Goal: Book appointment/travel/reservation

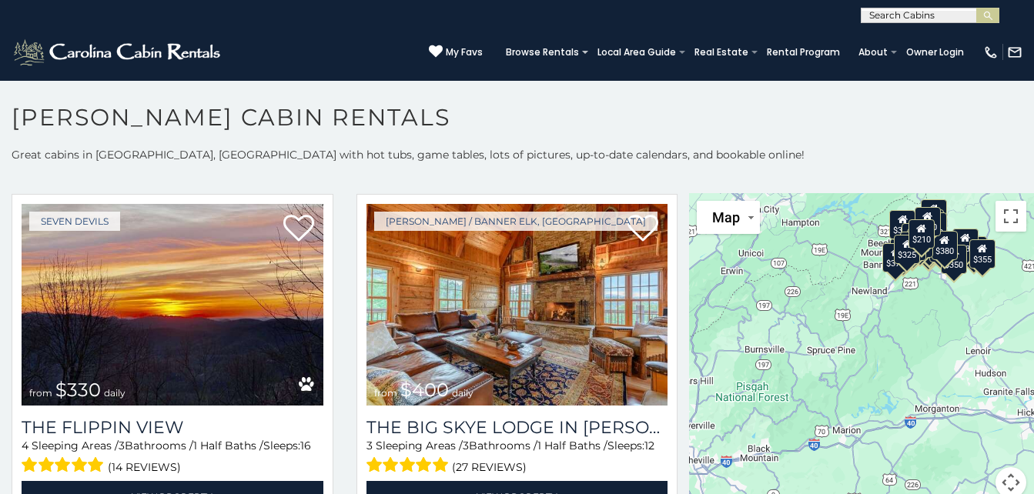
scroll to position [1773, 0]
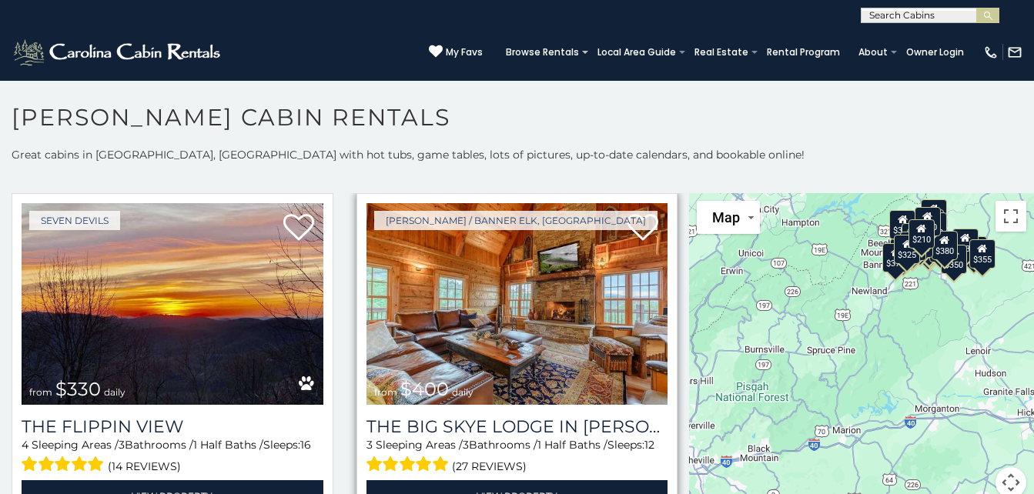
click at [547, 327] on img at bounding box center [517, 304] width 302 height 202
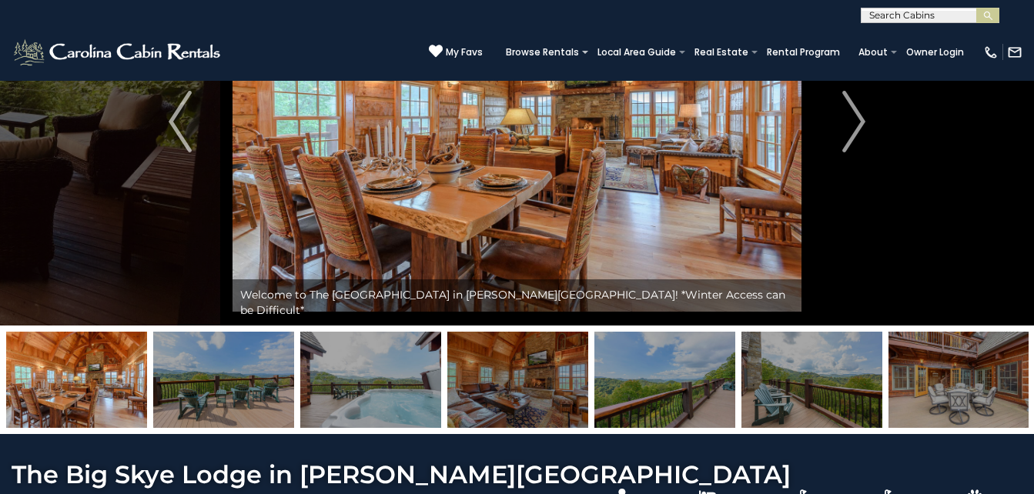
scroll to position [168, 0]
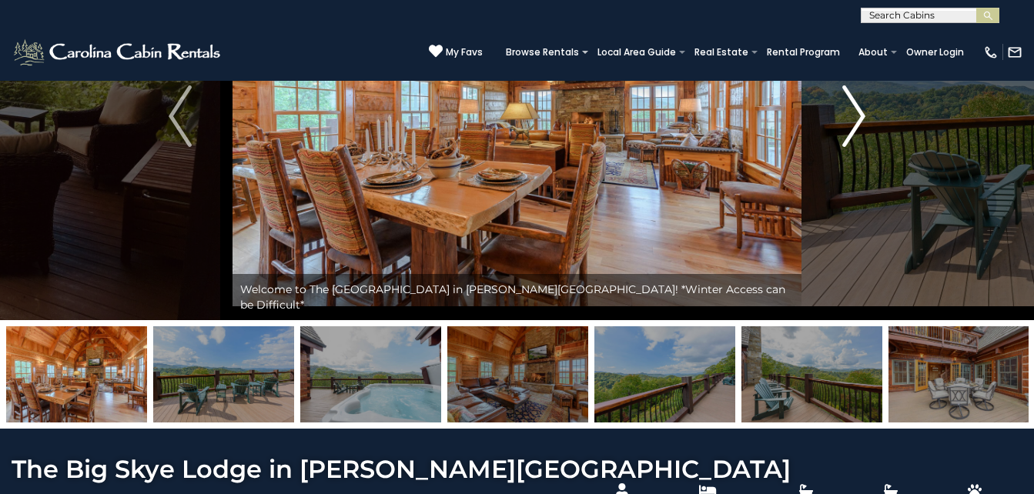
click at [865, 122] on img "Next" at bounding box center [853, 116] width 23 height 62
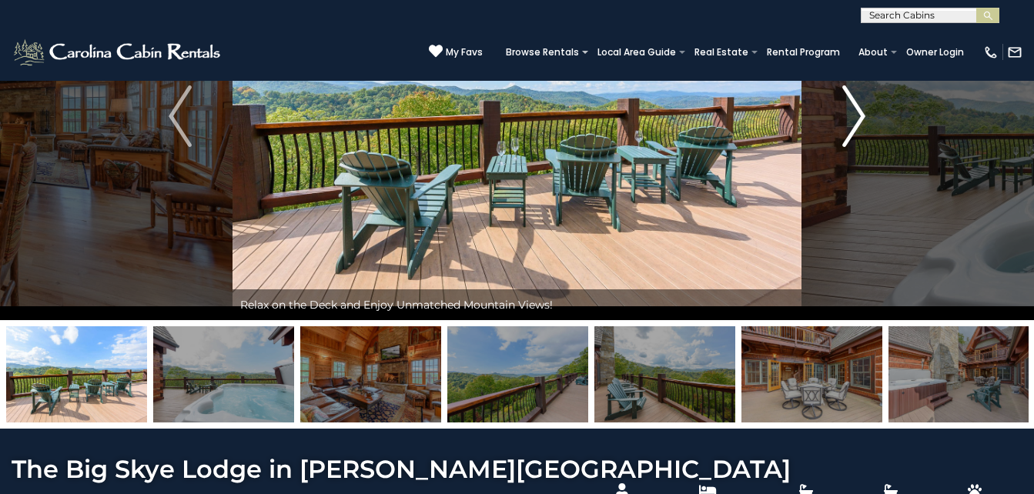
click at [877, 127] on button "Next" at bounding box center [853, 116] width 105 height 408
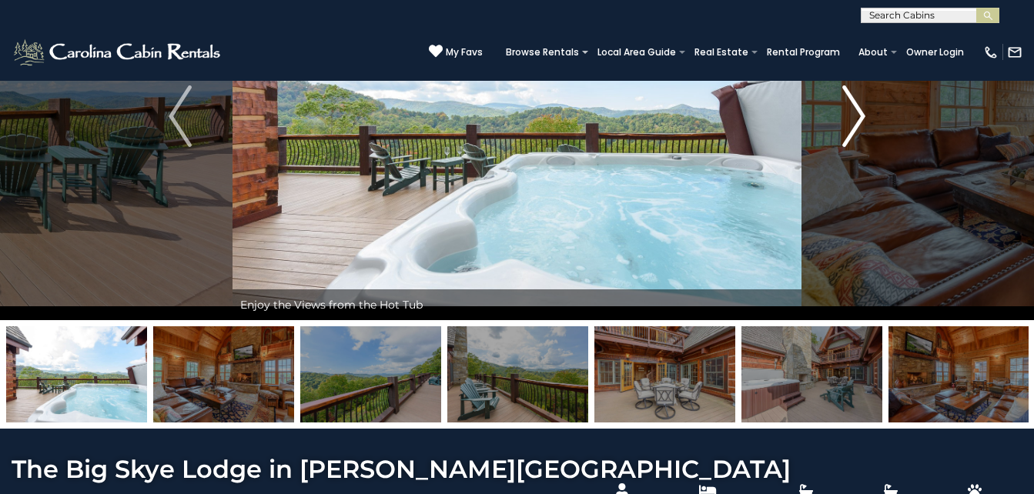
click at [863, 123] on img "Next" at bounding box center [853, 116] width 23 height 62
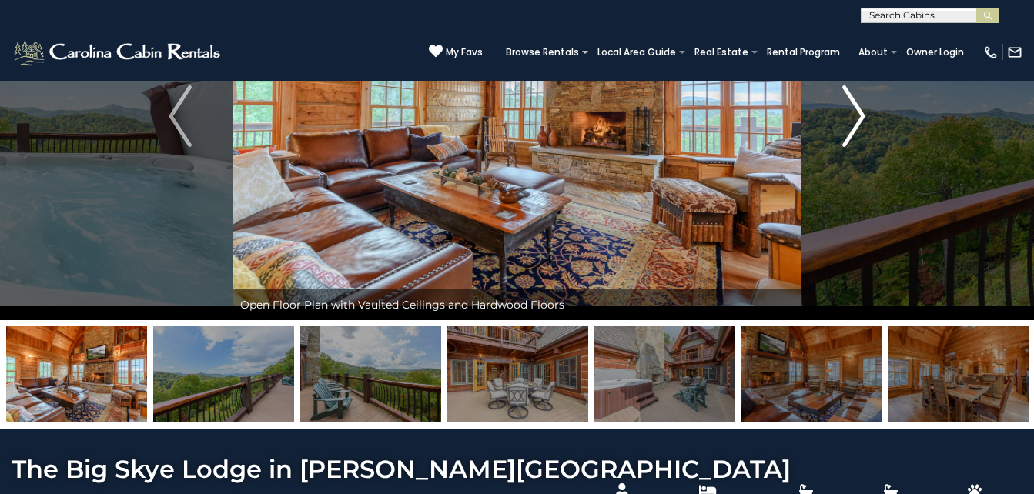
click at [863, 123] on img "Next" at bounding box center [853, 116] width 23 height 62
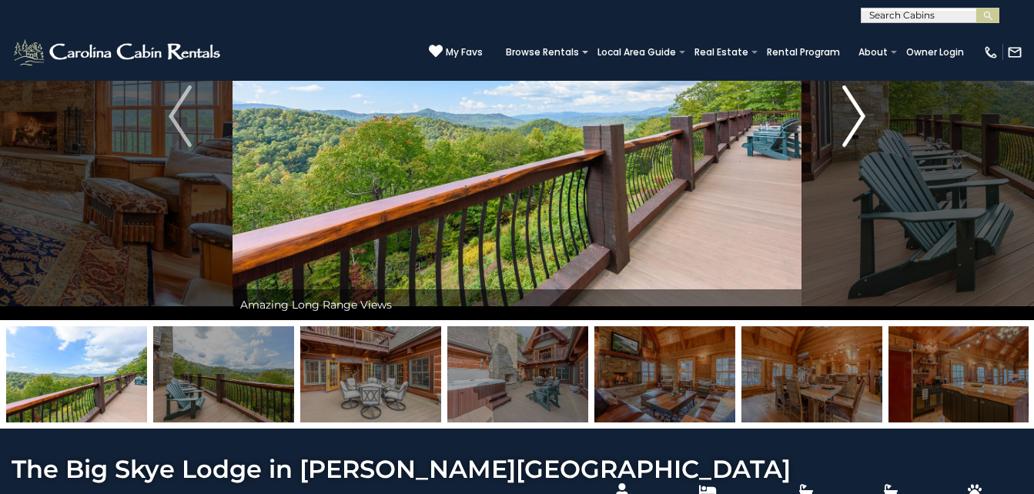
click at [863, 123] on img "Next" at bounding box center [853, 116] width 23 height 62
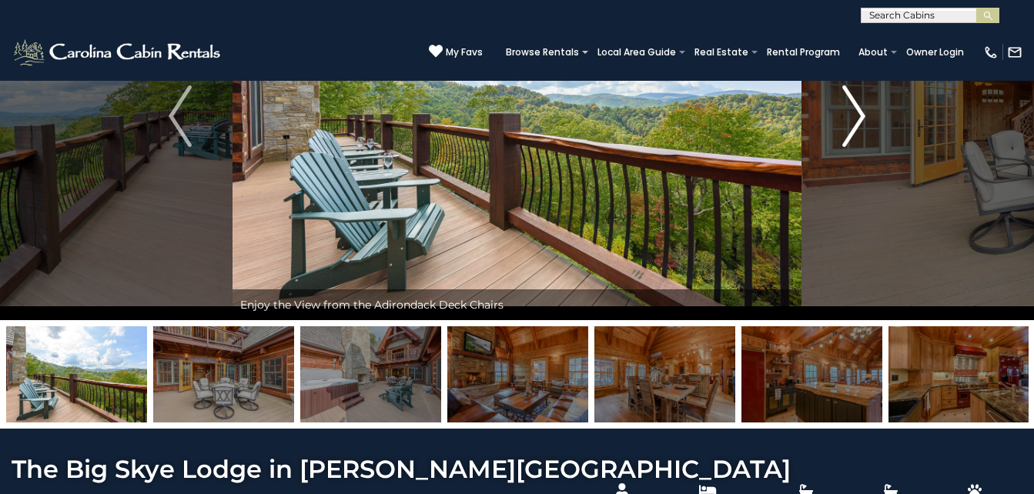
click at [863, 123] on img "Next" at bounding box center [853, 116] width 23 height 62
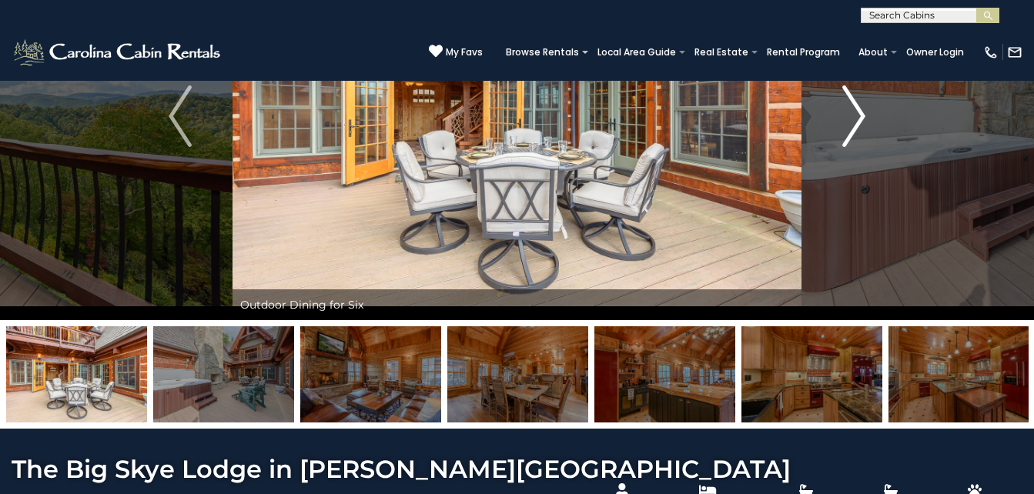
click at [863, 123] on img "Next" at bounding box center [853, 116] width 23 height 62
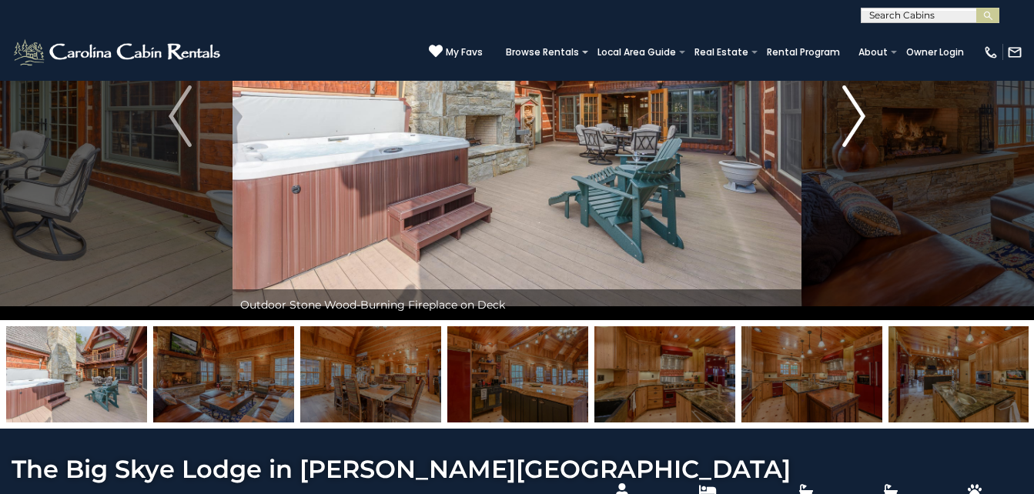
click at [863, 123] on img "Next" at bounding box center [853, 116] width 23 height 62
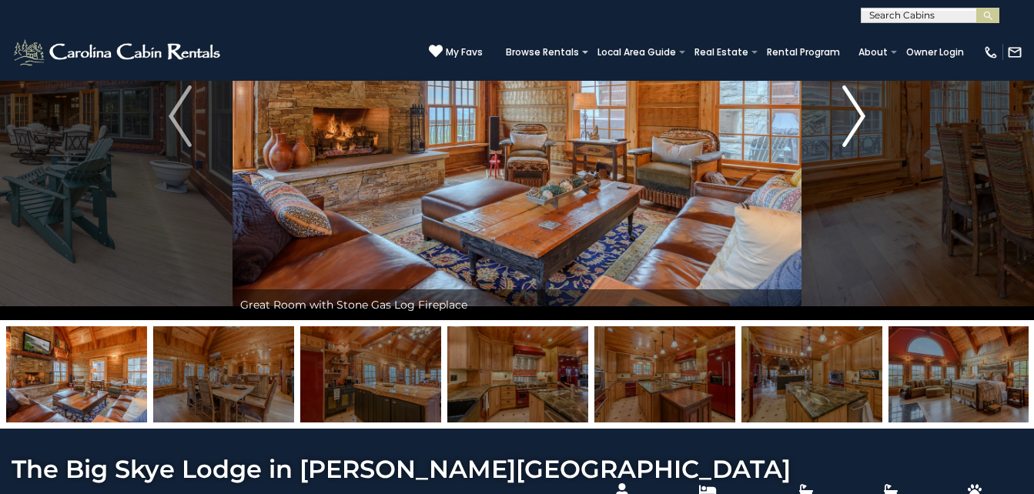
click at [863, 123] on img "Next" at bounding box center [853, 116] width 23 height 62
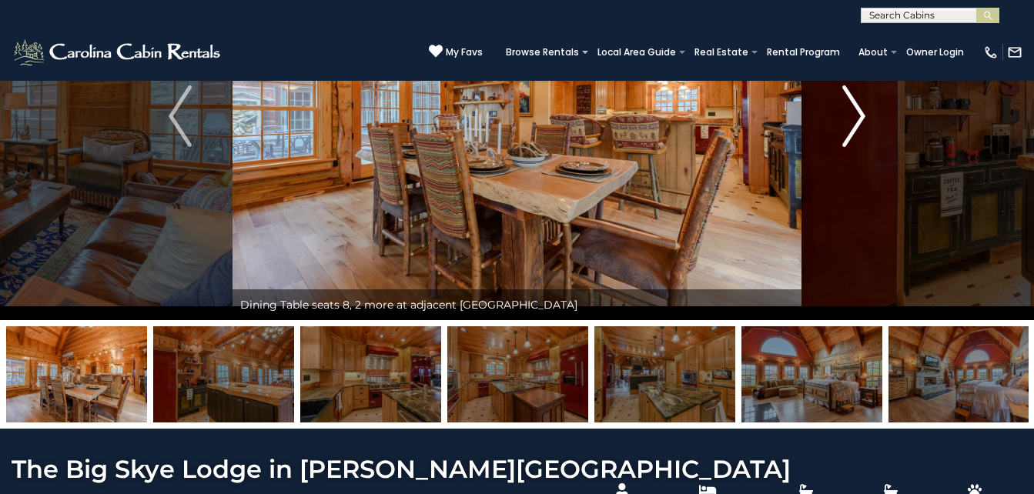
click at [855, 137] on img "Next" at bounding box center [853, 116] width 23 height 62
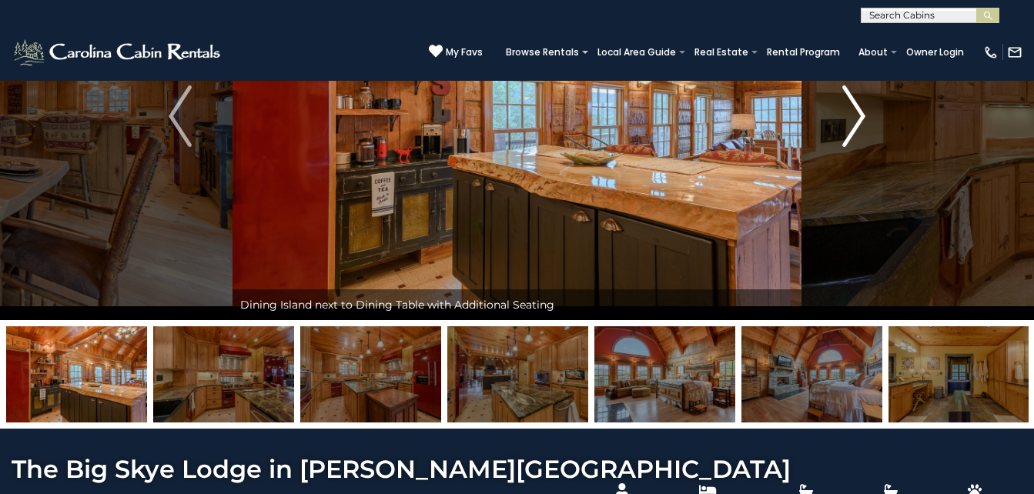
click at [862, 134] on img "Next" at bounding box center [853, 116] width 23 height 62
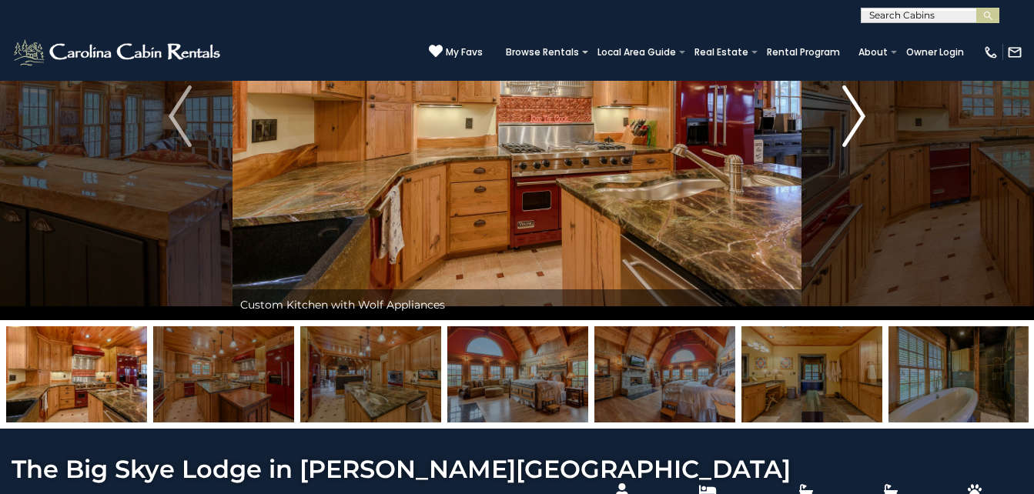
click at [862, 134] on img "Next" at bounding box center [853, 116] width 23 height 62
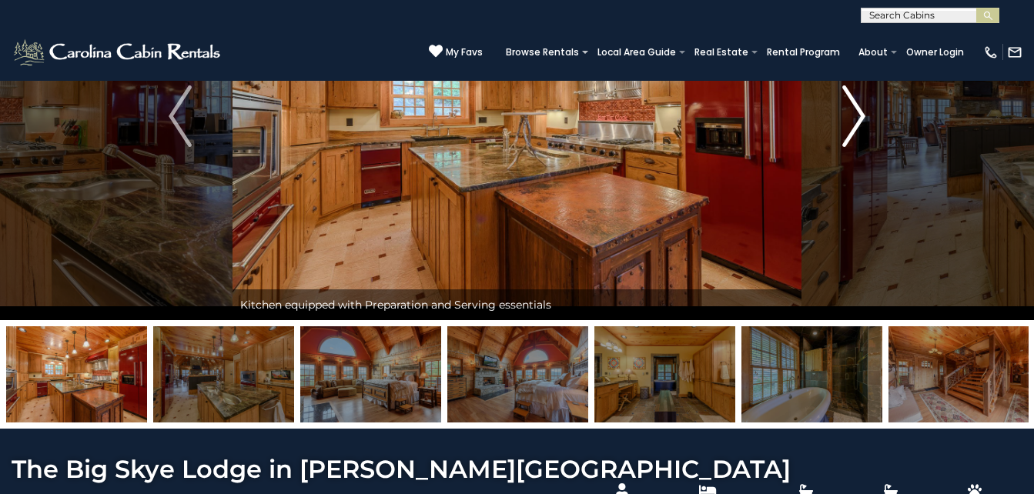
click at [854, 123] on img "Next" at bounding box center [853, 116] width 23 height 62
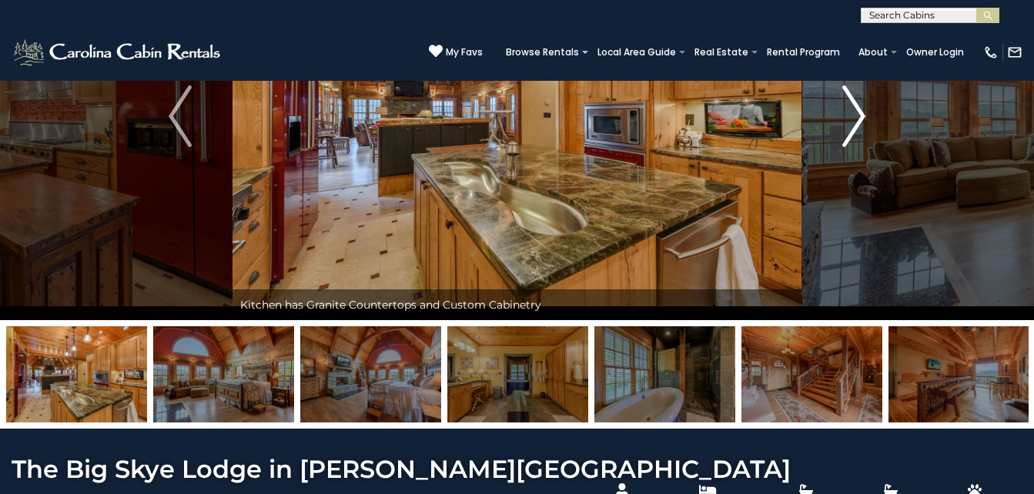
click at [862, 127] on img "Next" at bounding box center [853, 116] width 23 height 62
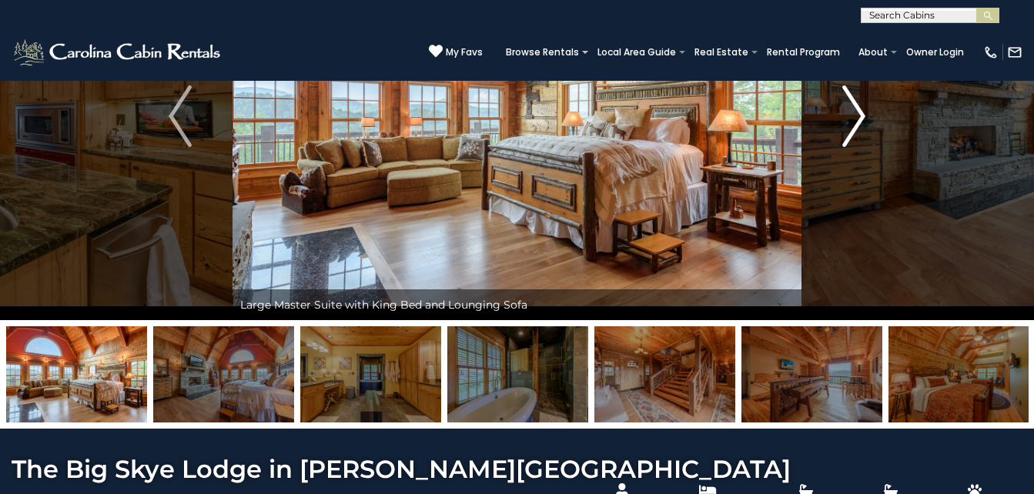
click at [862, 127] on img "Next" at bounding box center [853, 116] width 23 height 62
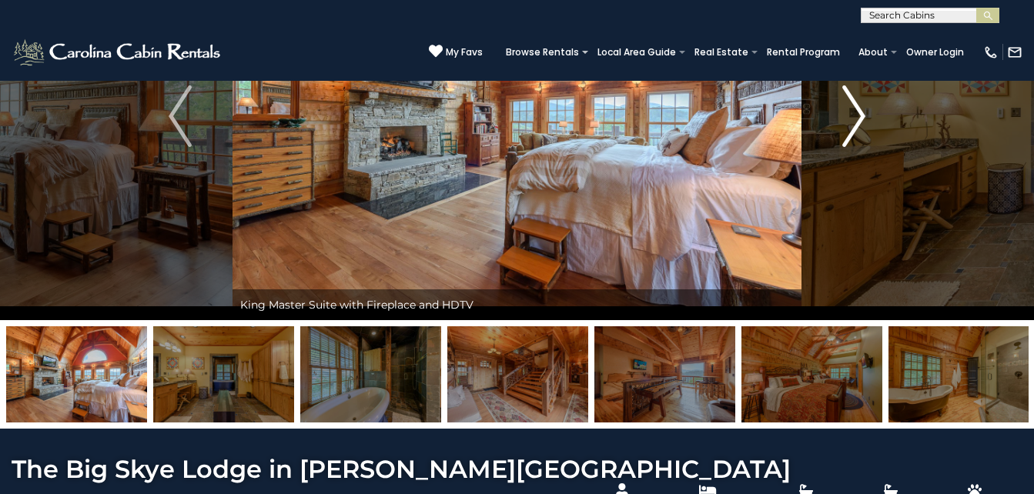
click at [862, 127] on img "Next" at bounding box center [853, 116] width 23 height 62
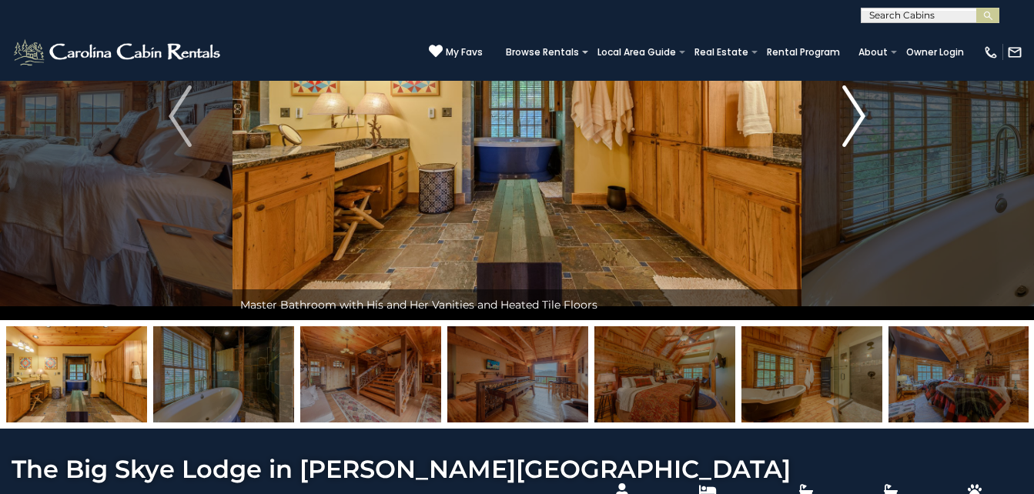
click at [862, 127] on img "Next" at bounding box center [853, 116] width 23 height 62
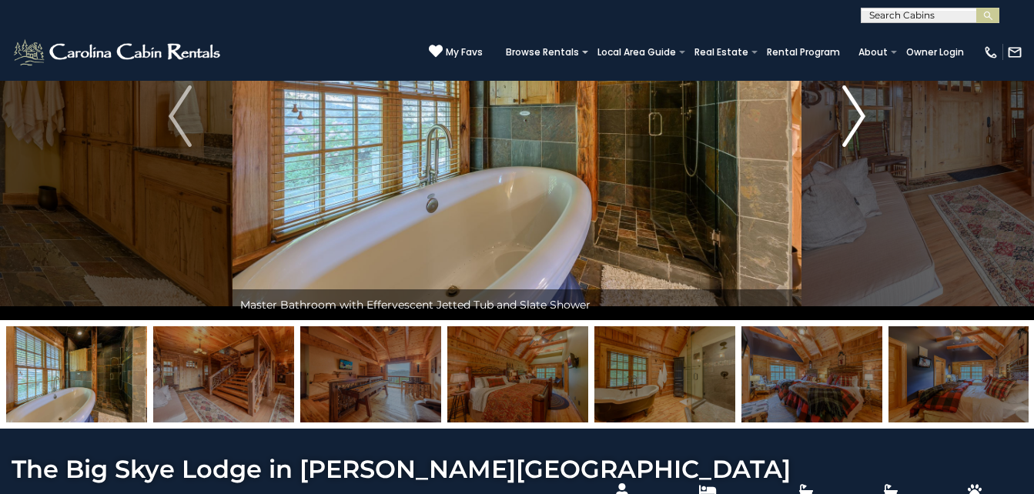
click at [862, 127] on img "Next" at bounding box center [853, 116] width 23 height 62
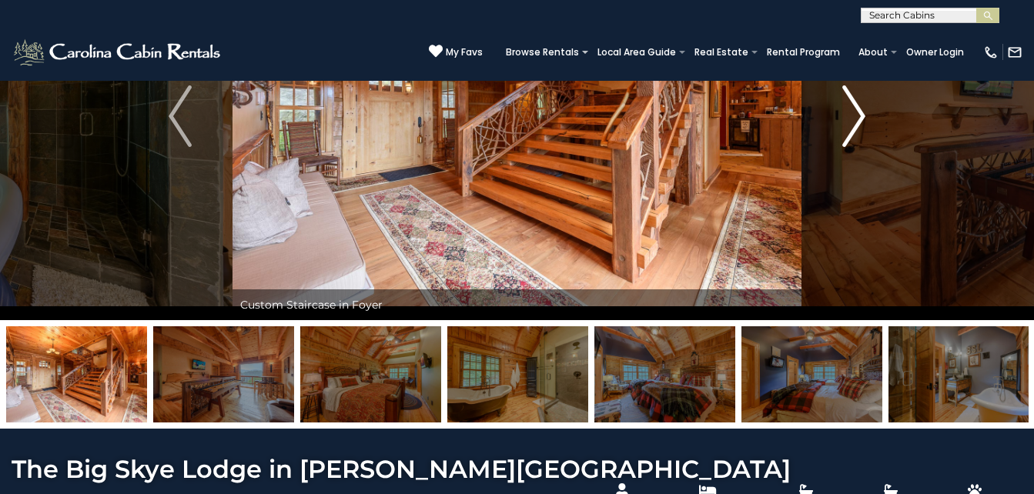
click at [862, 127] on img "Next" at bounding box center [853, 116] width 23 height 62
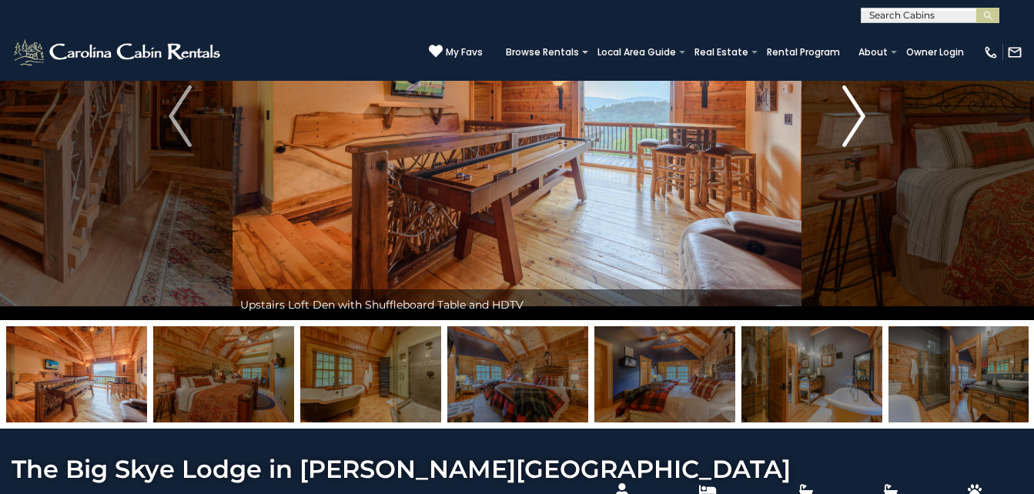
click at [862, 127] on img "Next" at bounding box center [853, 116] width 23 height 62
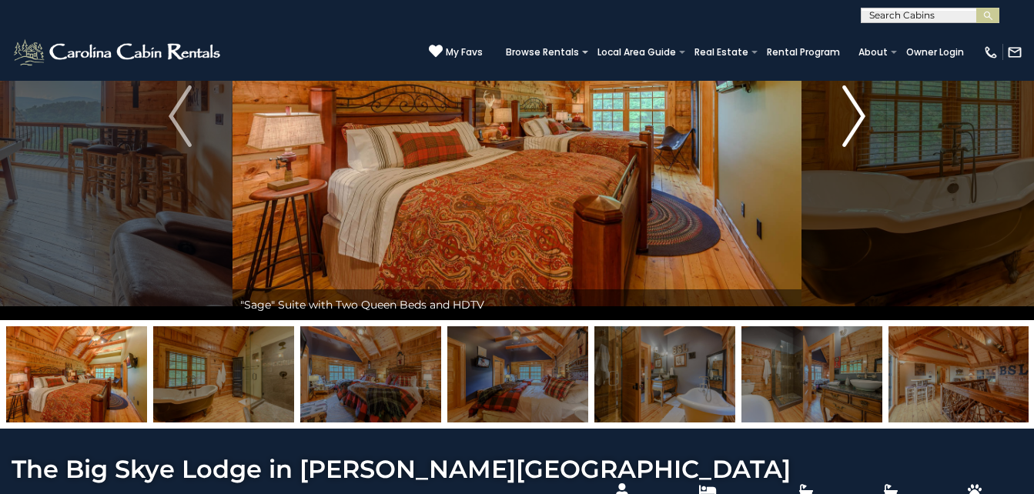
click at [862, 127] on img "Next" at bounding box center [853, 116] width 23 height 62
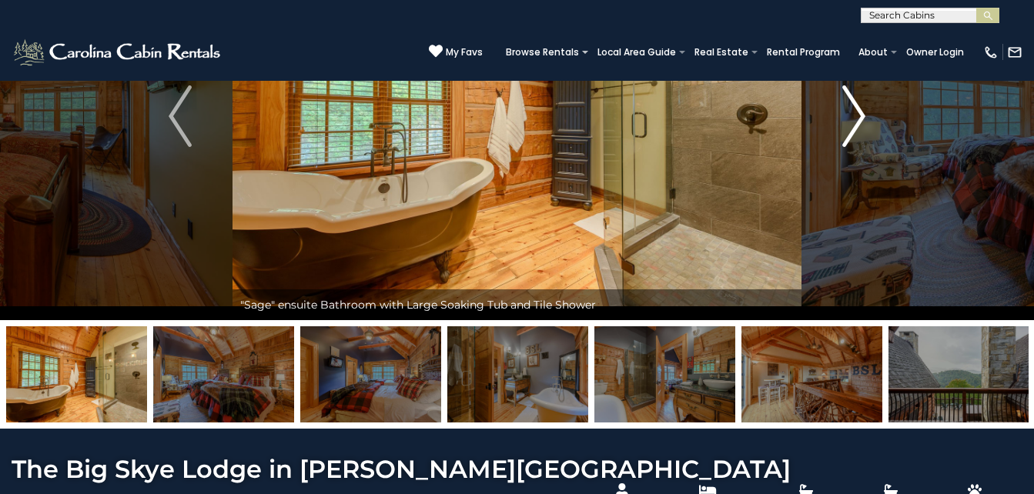
click at [862, 127] on img "Next" at bounding box center [853, 116] width 23 height 62
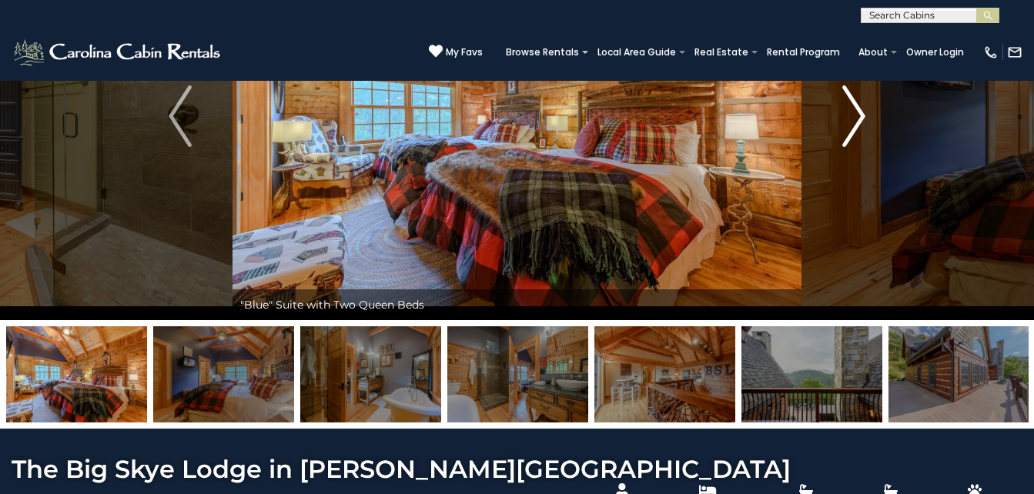
click at [858, 119] on img "Next" at bounding box center [853, 116] width 23 height 62
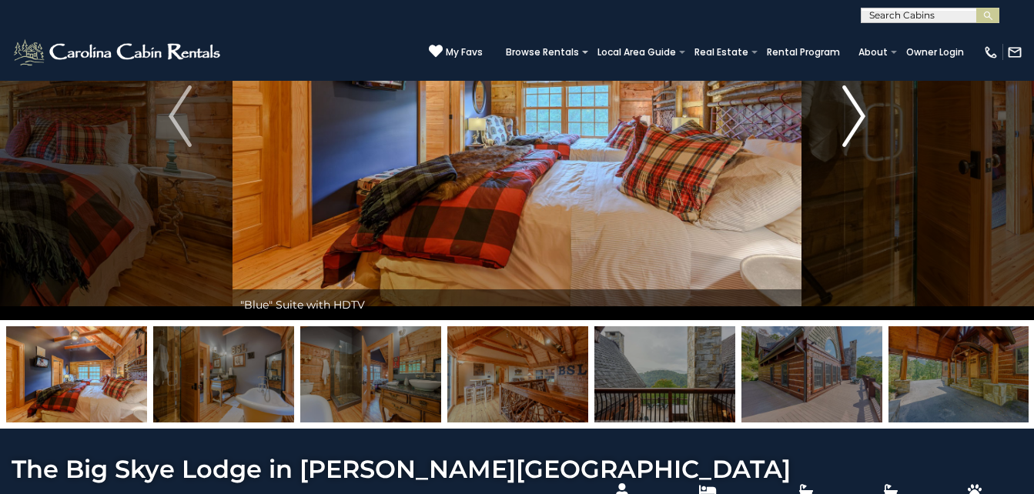
click at [858, 119] on img "Next" at bounding box center [853, 116] width 23 height 62
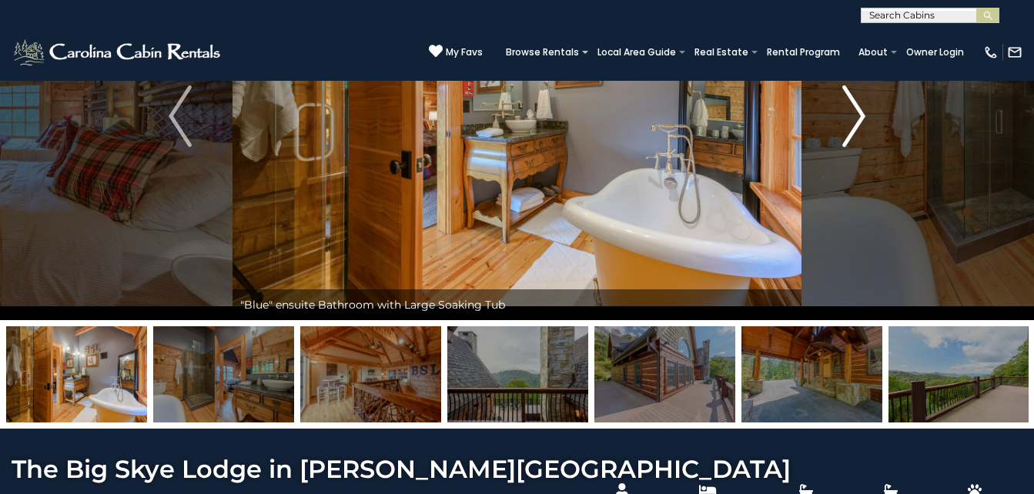
click at [862, 129] on img "Next" at bounding box center [853, 116] width 23 height 62
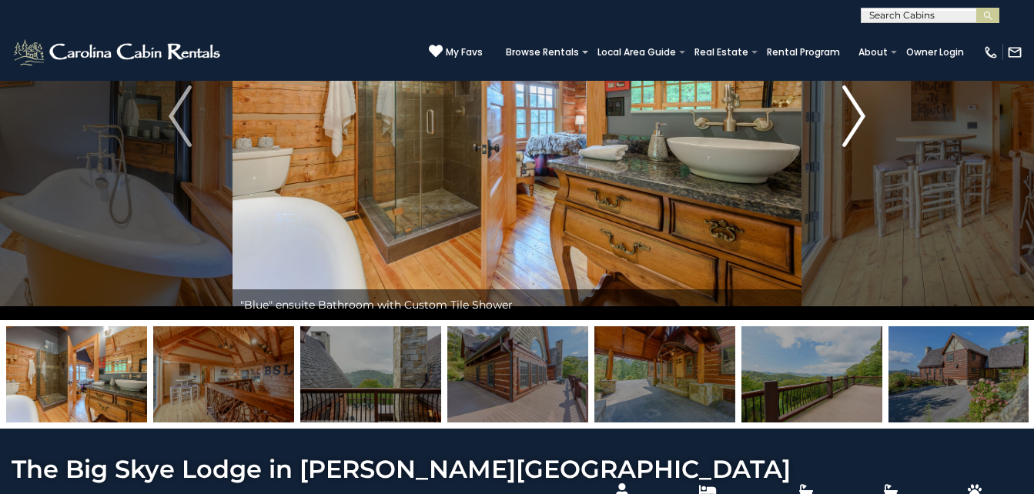
click at [854, 129] on img "Next" at bounding box center [853, 116] width 23 height 62
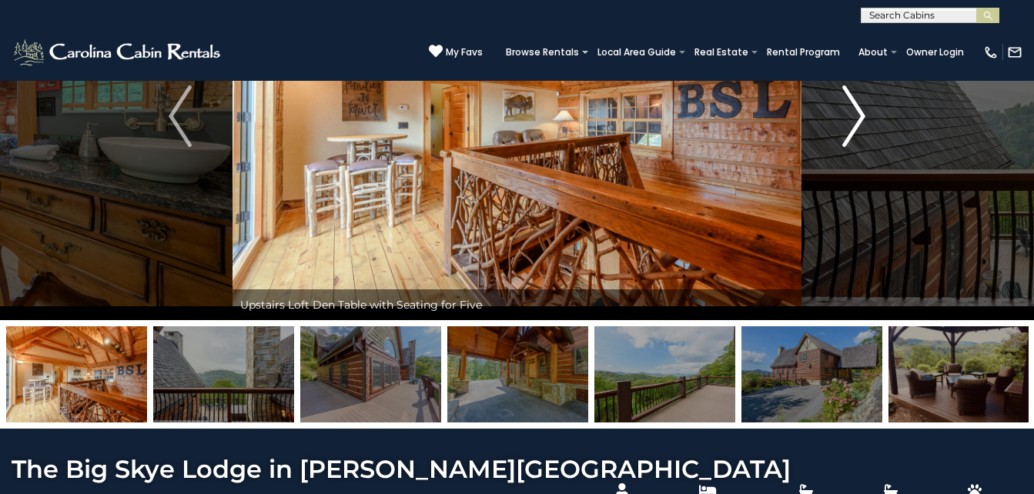
click at [854, 129] on img "Next" at bounding box center [853, 116] width 23 height 62
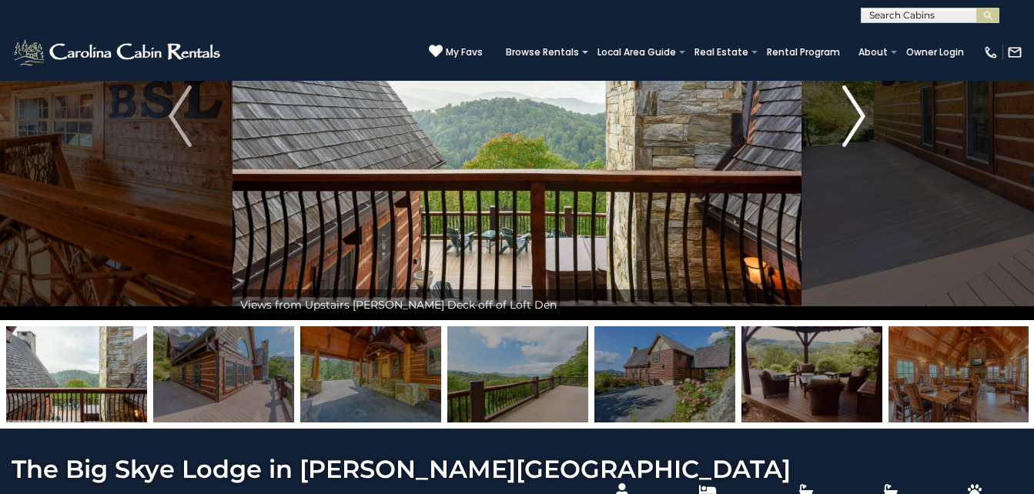
click at [854, 129] on img "Next" at bounding box center [853, 116] width 23 height 62
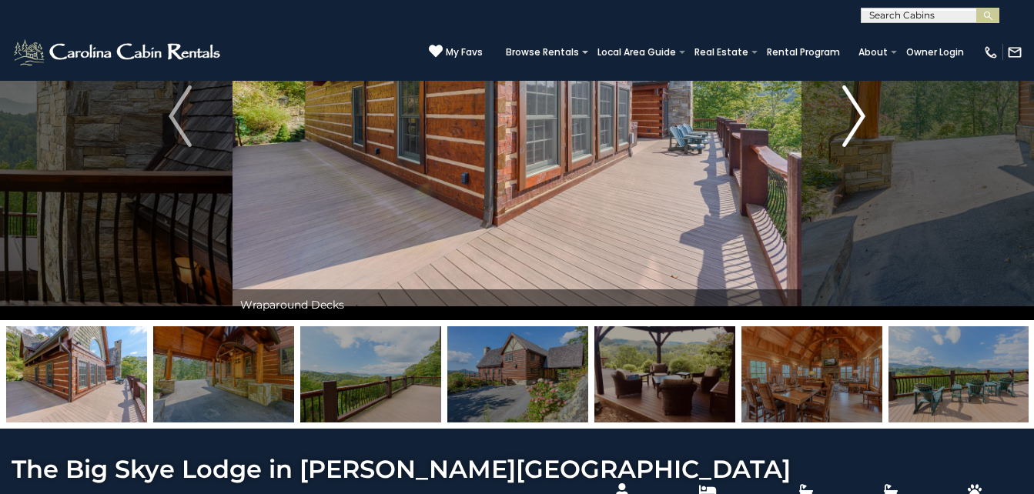
click at [863, 118] on img "Next" at bounding box center [853, 116] width 23 height 62
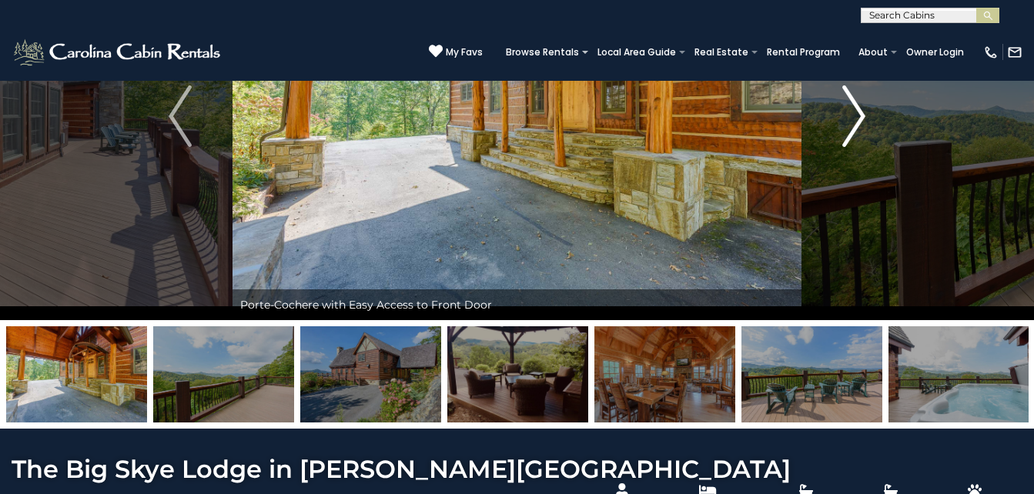
click at [862, 126] on img "Next" at bounding box center [853, 116] width 23 height 62
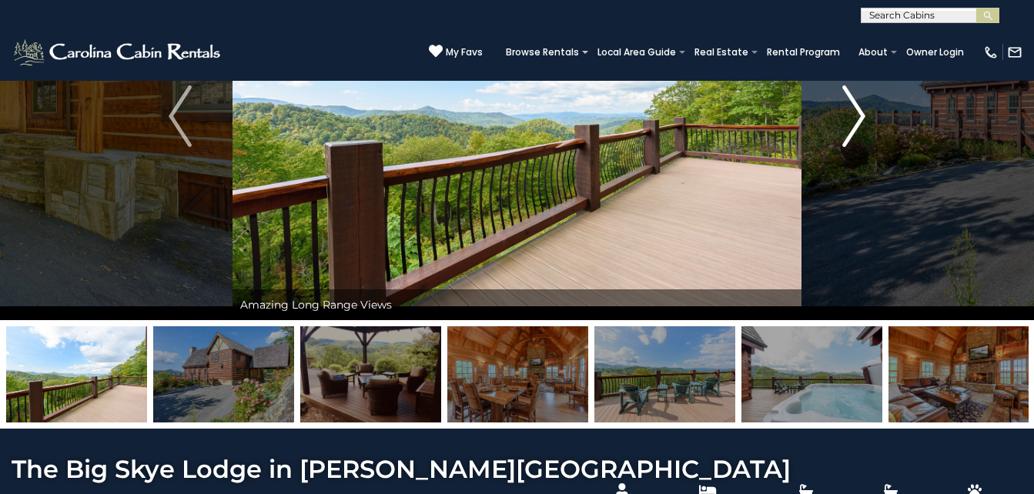
click at [862, 126] on img "Next" at bounding box center [853, 116] width 23 height 62
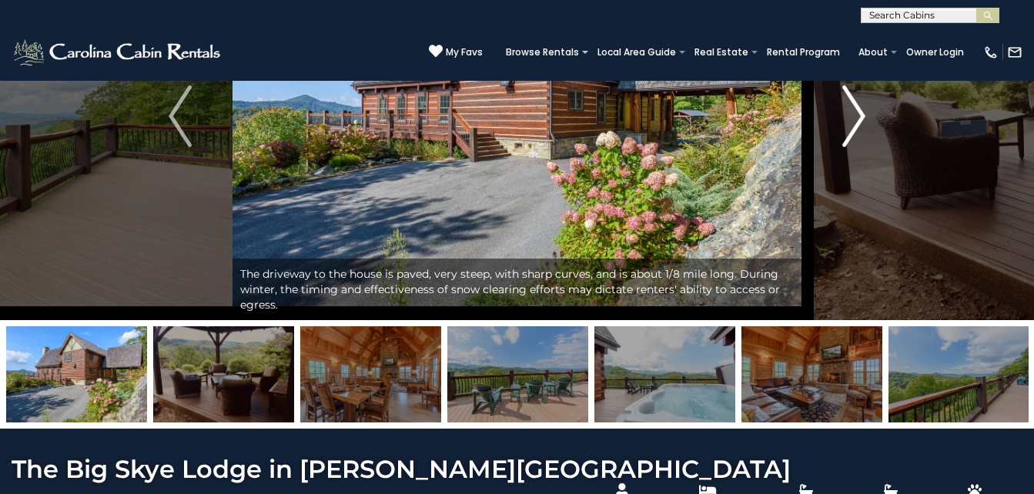
click at [862, 126] on img "Next" at bounding box center [853, 116] width 23 height 62
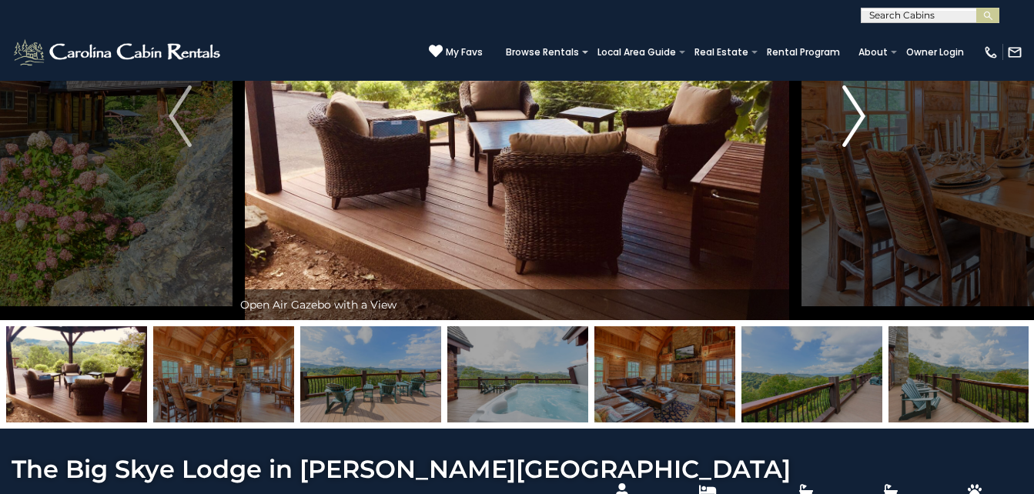
click at [862, 126] on img "Next" at bounding box center [853, 116] width 23 height 62
